Goal: Task Accomplishment & Management: Use online tool/utility

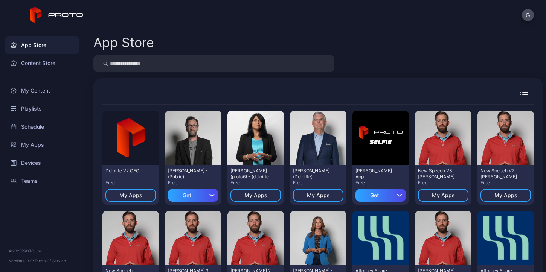
scroll to position [177, 0]
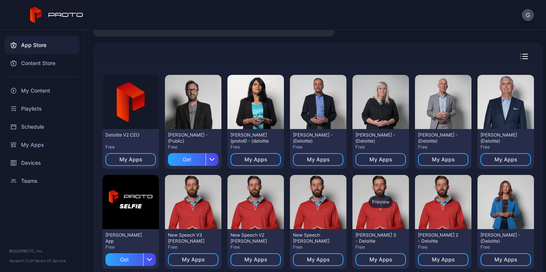
scroll to position [20, 0]
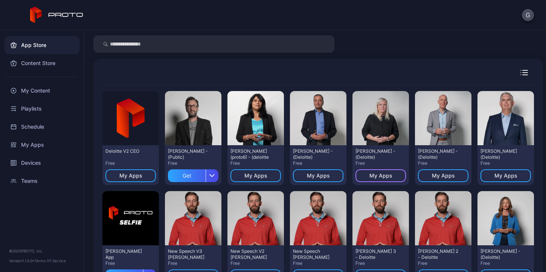
click at [372, 175] on div "My Apps" at bounding box center [380, 176] width 23 height 6
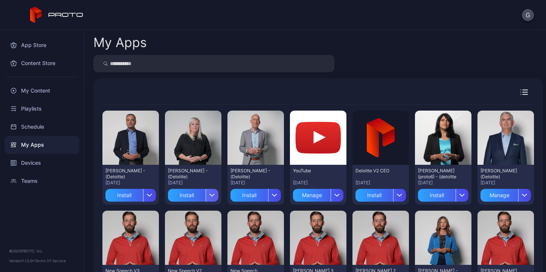
click at [212, 194] on div "button" at bounding box center [211, 195] width 13 height 13
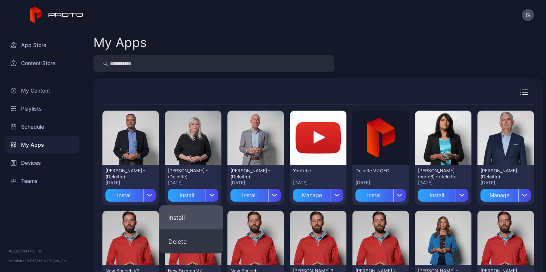
click at [204, 212] on button "Install" at bounding box center [191, 217] width 64 height 24
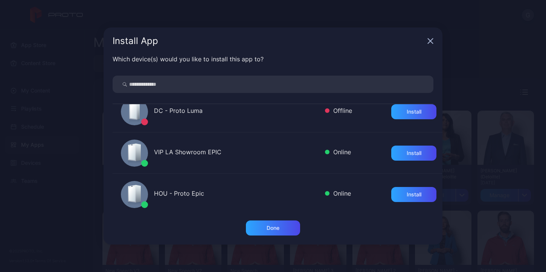
scroll to position [262, 0]
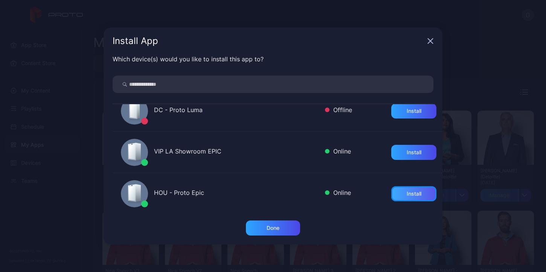
click at [403, 190] on div "Install" at bounding box center [413, 193] width 45 height 15
click at [427, 42] on div "Install App" at bounding box center [273, 40] width 339 height 27
click at [431, 38] on icon "button" at bounding box center [430, 41] width 6 height 6
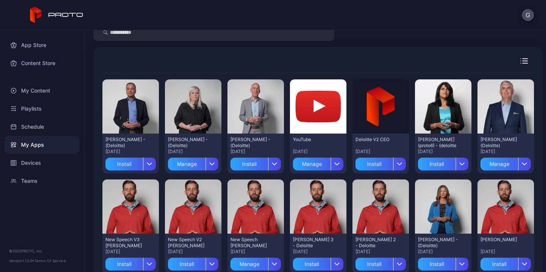
scroll to position [43, 0]
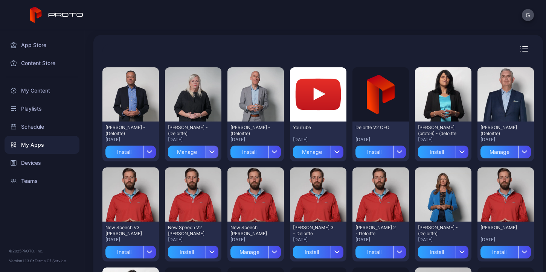
click at [211, 151] on icon "button" at bounding box center [212, 152] width 6 height 3
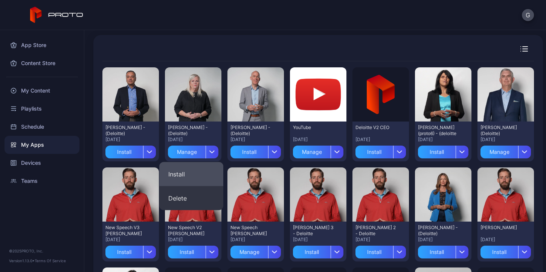
click at [207, 170] on button "Install" at bounding box center [191, 174] width 64 height 24
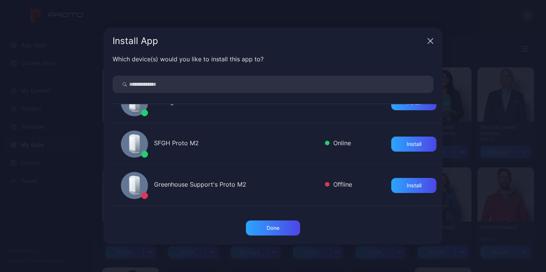
scroll to position [106, 0]
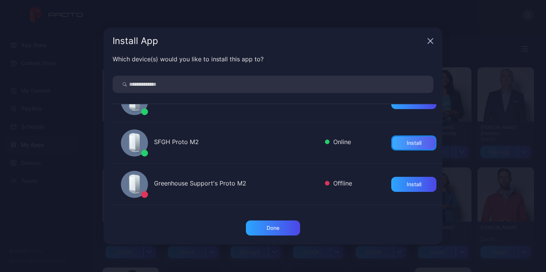
click at [408, 136] on div "Install" at bounding box center [413, 142] width 45 height 15
click at [272, 229] on div "Done" at bounding box center [272, 228] width 13 height 6
